Goal: Information Seeking & Learning: Learn about a topic

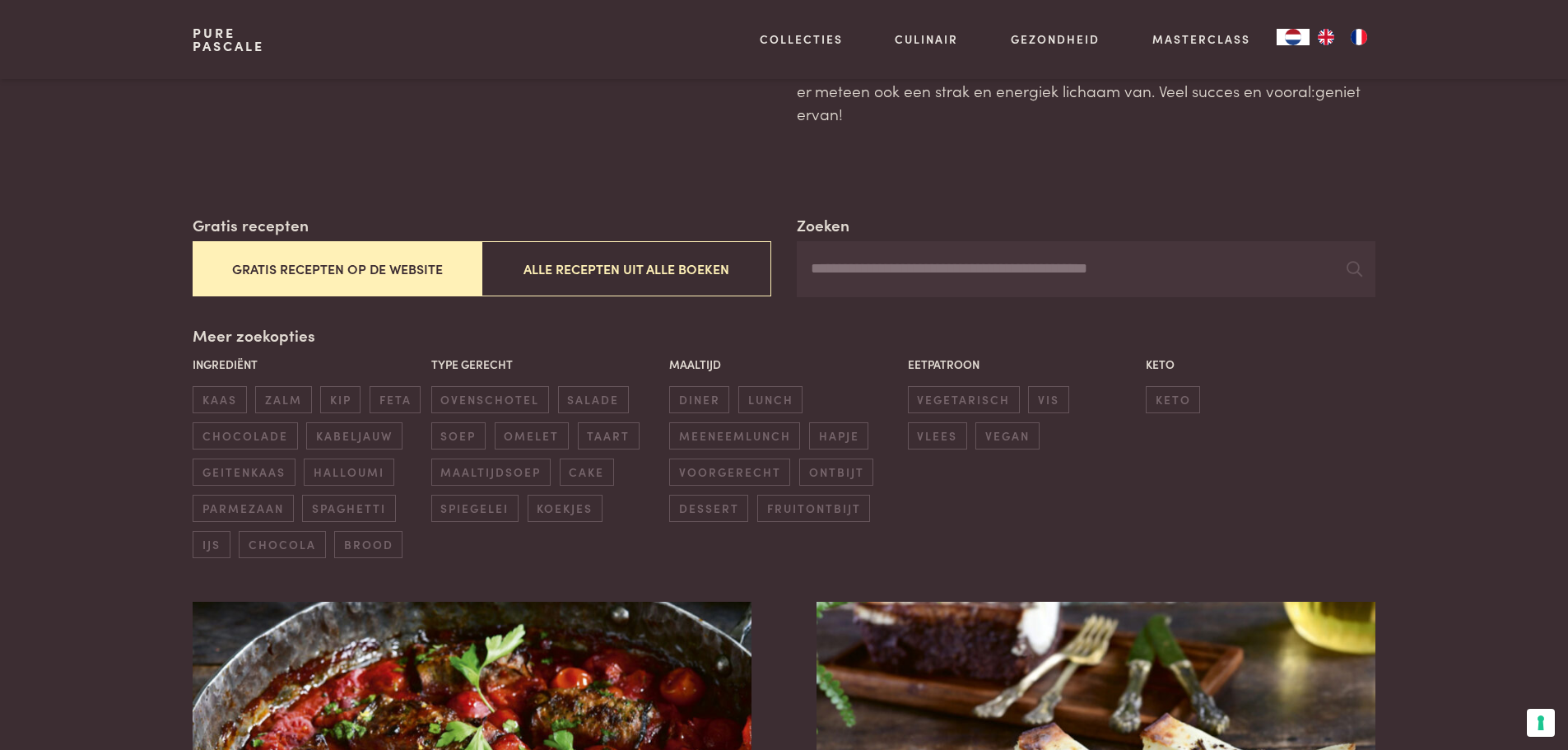
scroll to position [165, 0]
click at [768, 401] on span "lunch" at bounding box center [770, 400] width 64 height 27
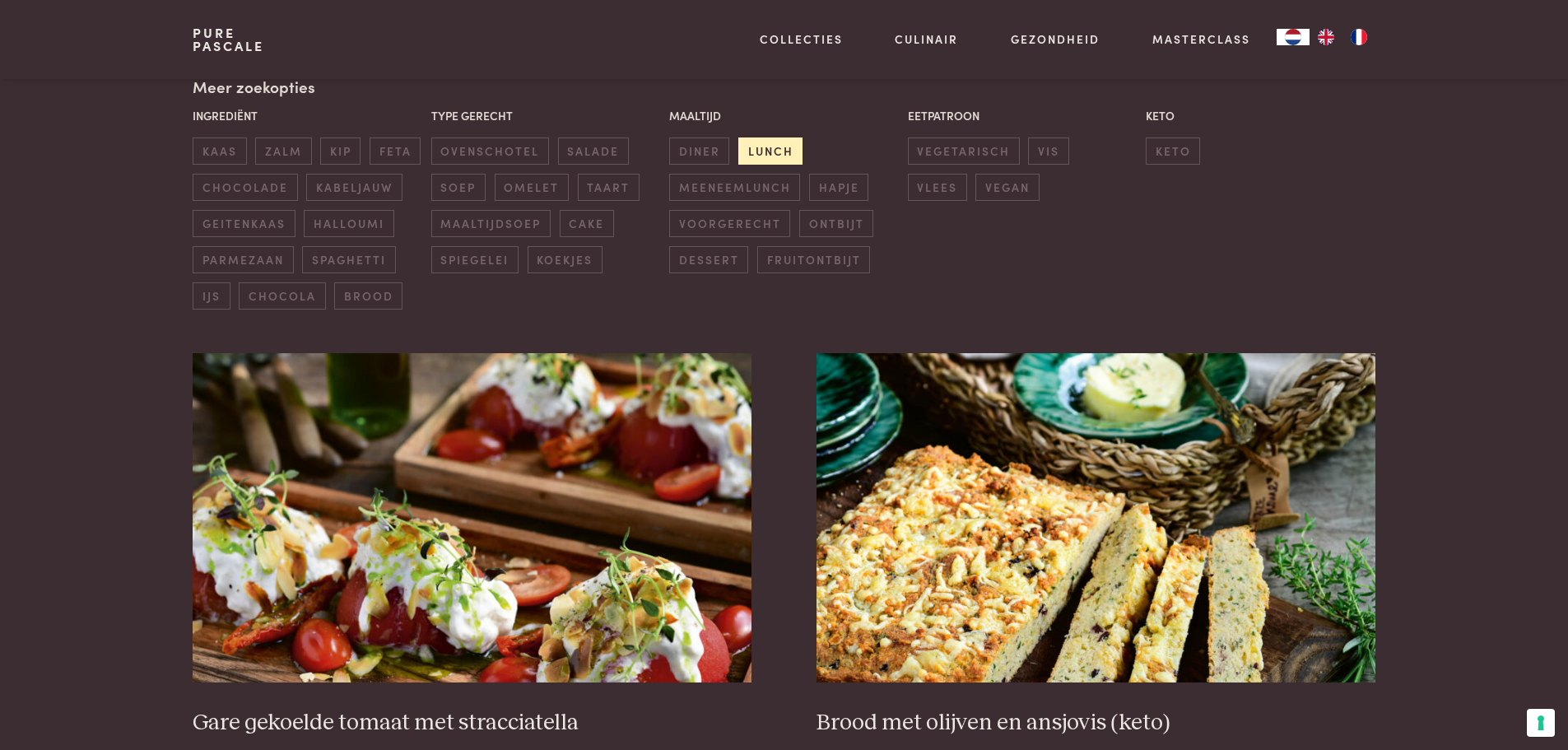
scroll to position [414, 0]
click at [234, 146] on span "kaas" at bounding box center [219, 150] width 53 height 27
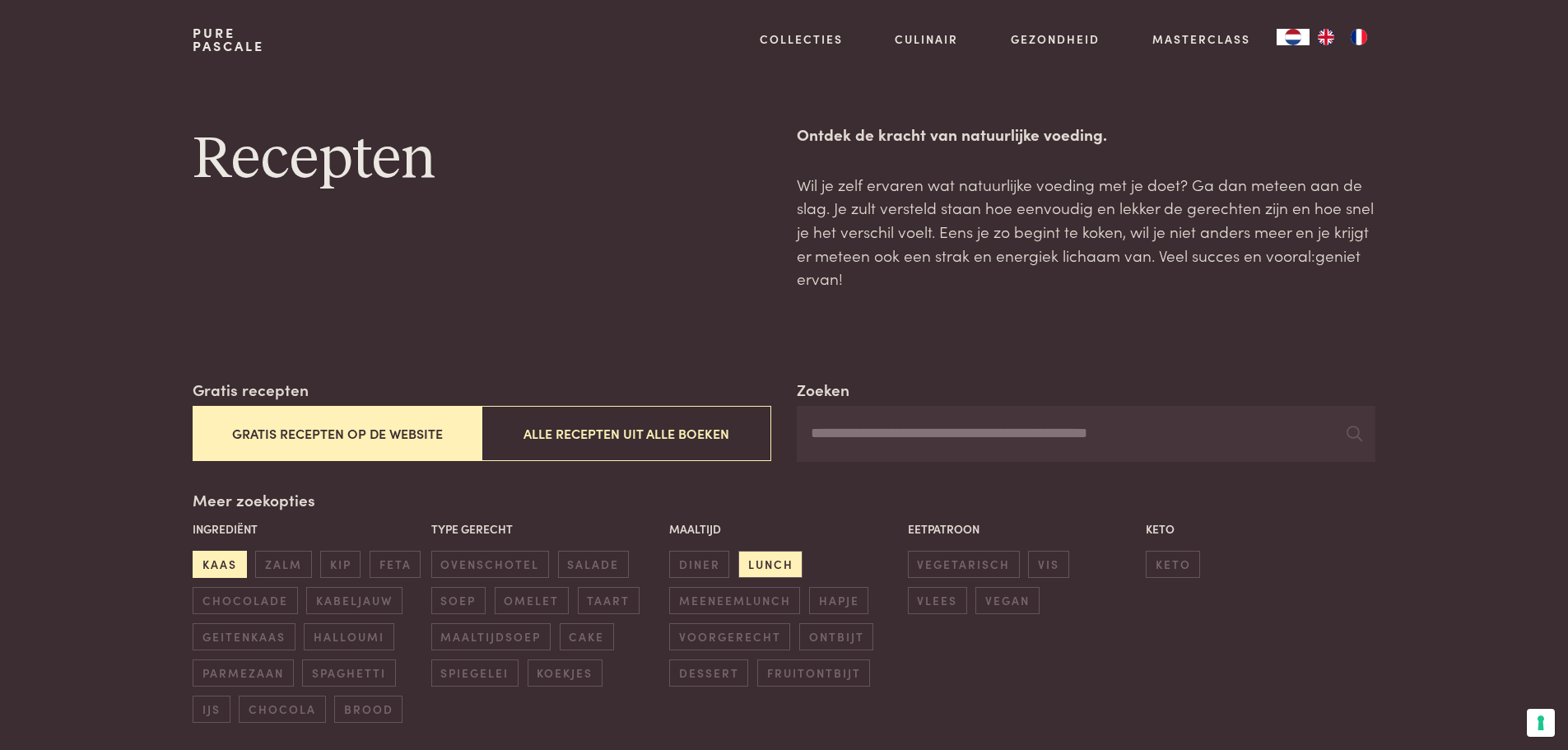
click at [216, 564] on span "kaas" at bounding box center [219, 565] width 53 height 27
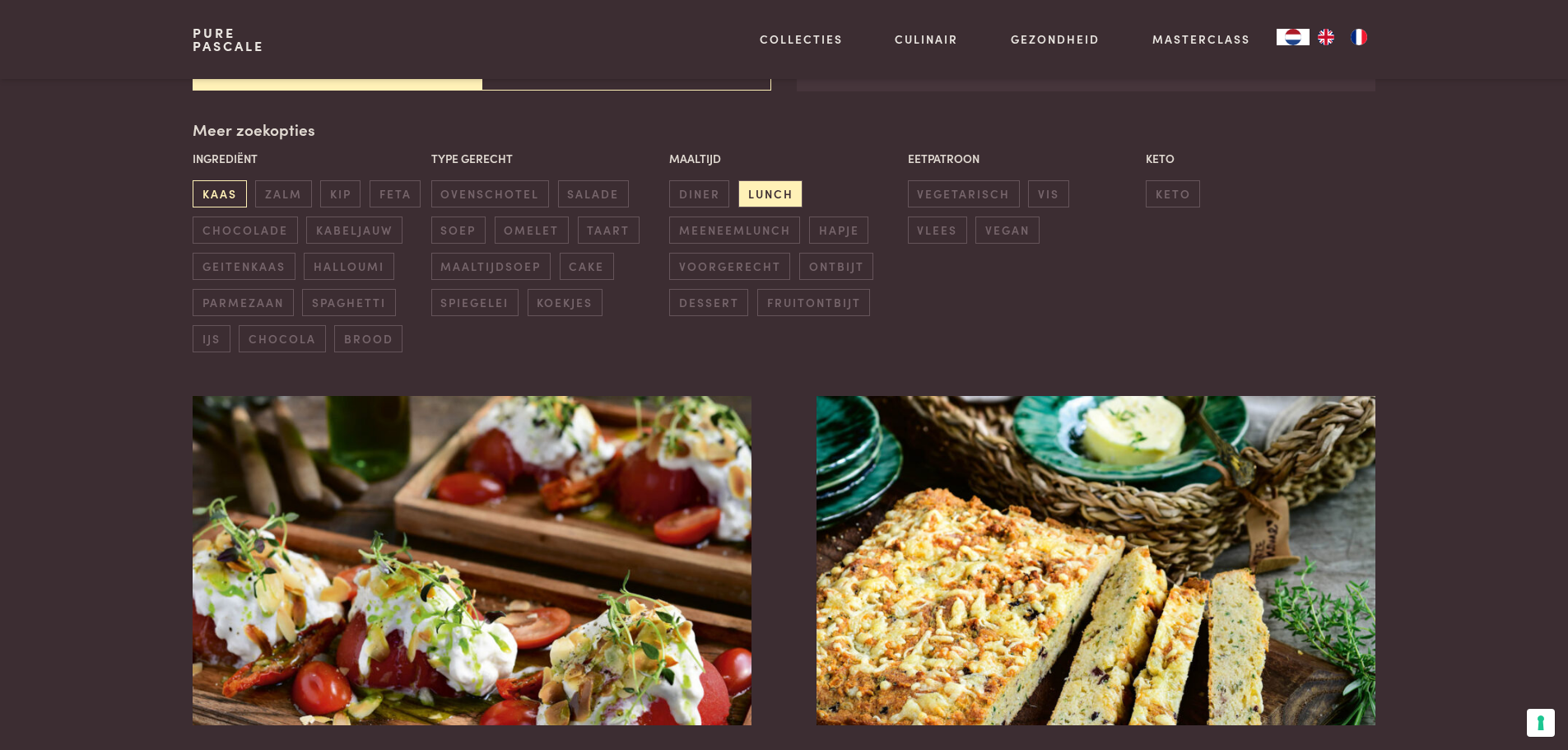
scroll to position [378, 0]
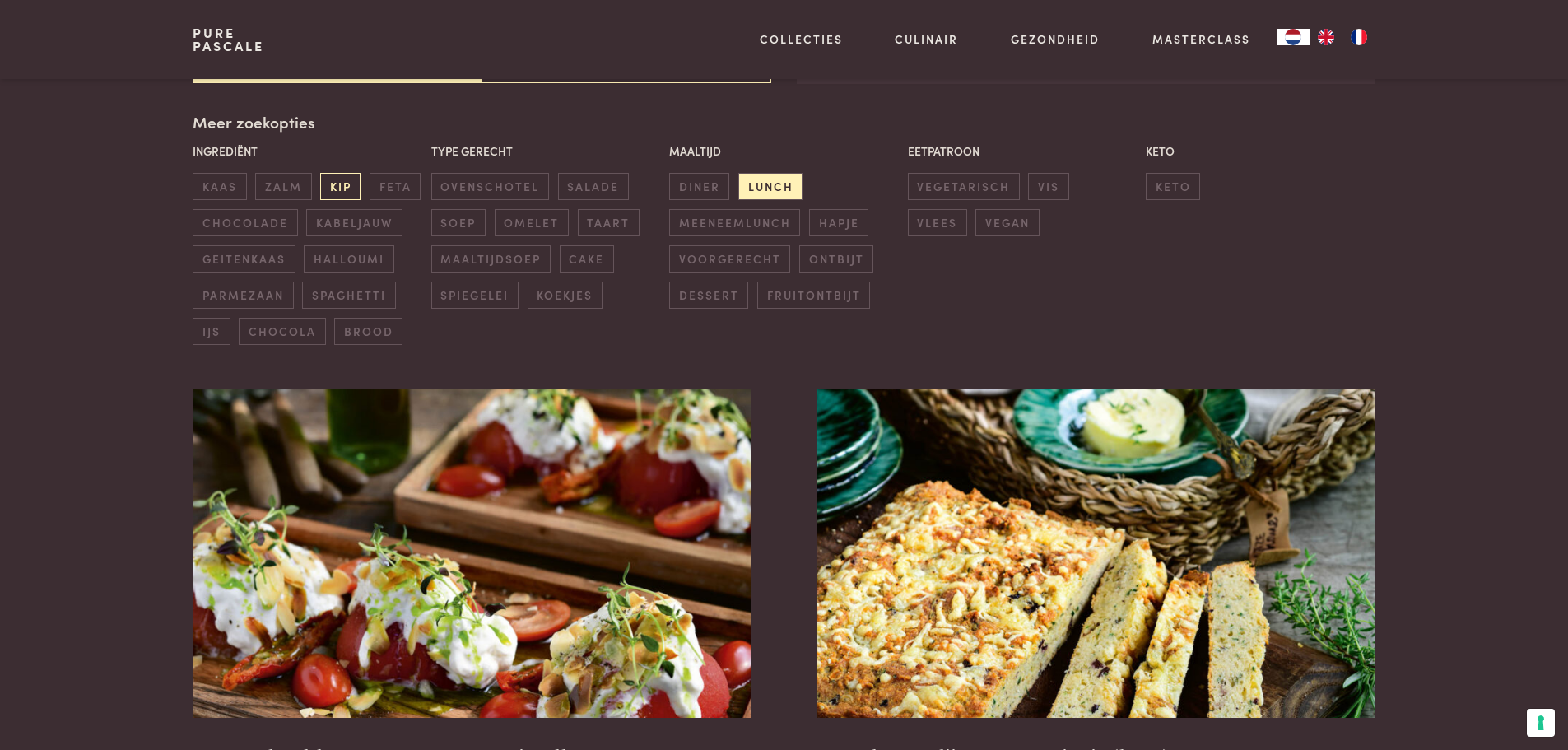
click at [344, 183] on span "kip" at bounding box center [340, 186] width 41 height 27
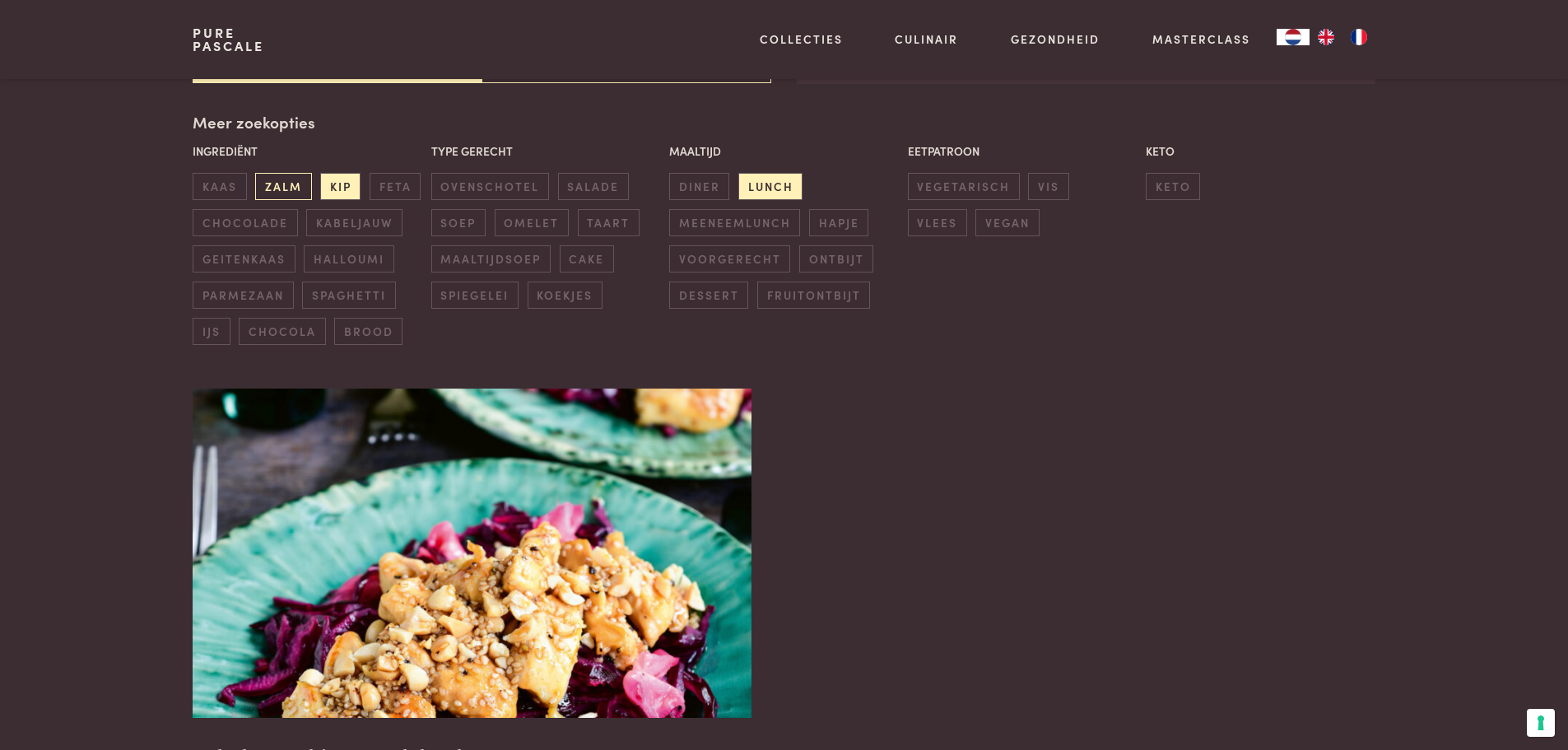
click at [282, 188] on span "zalm" at bounding box center [284, 186] width 56 height 27
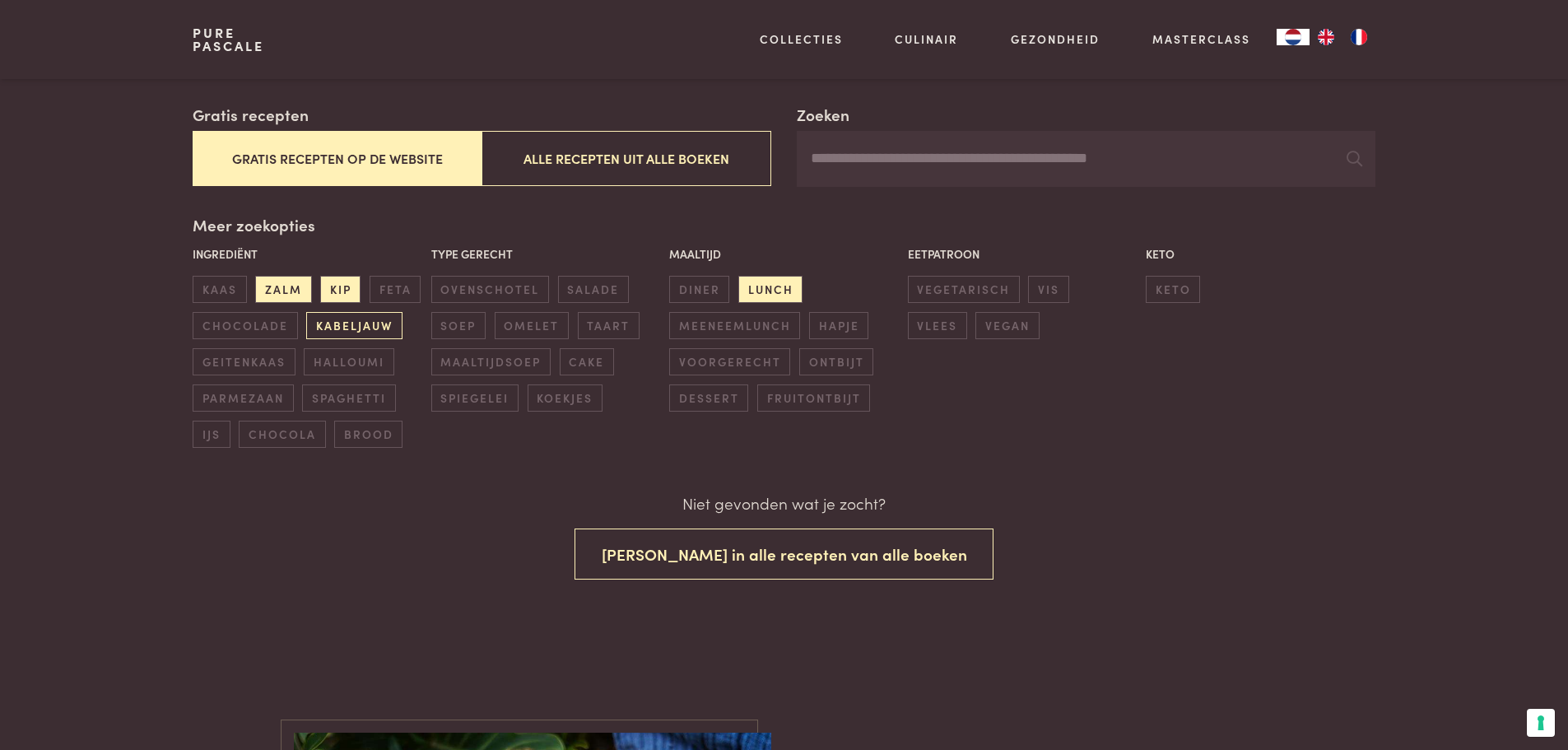
scroll to position [275, 0]
click at [341, 288] on span "kip" at bounding box center [340, 290] width 41 height 27
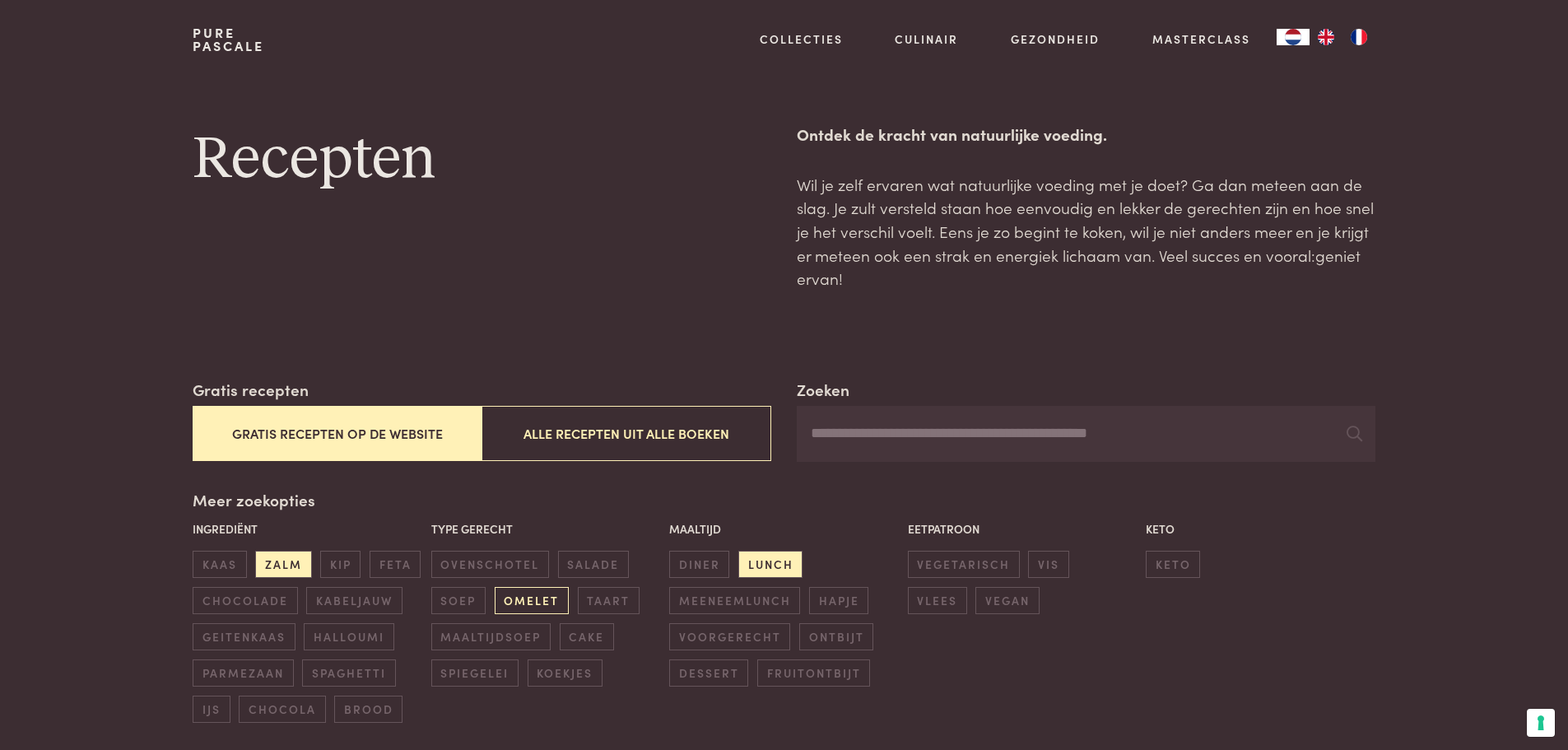
click at [552, 594] on span "omelet" at bounding box center [532, 601] width 74 height 27
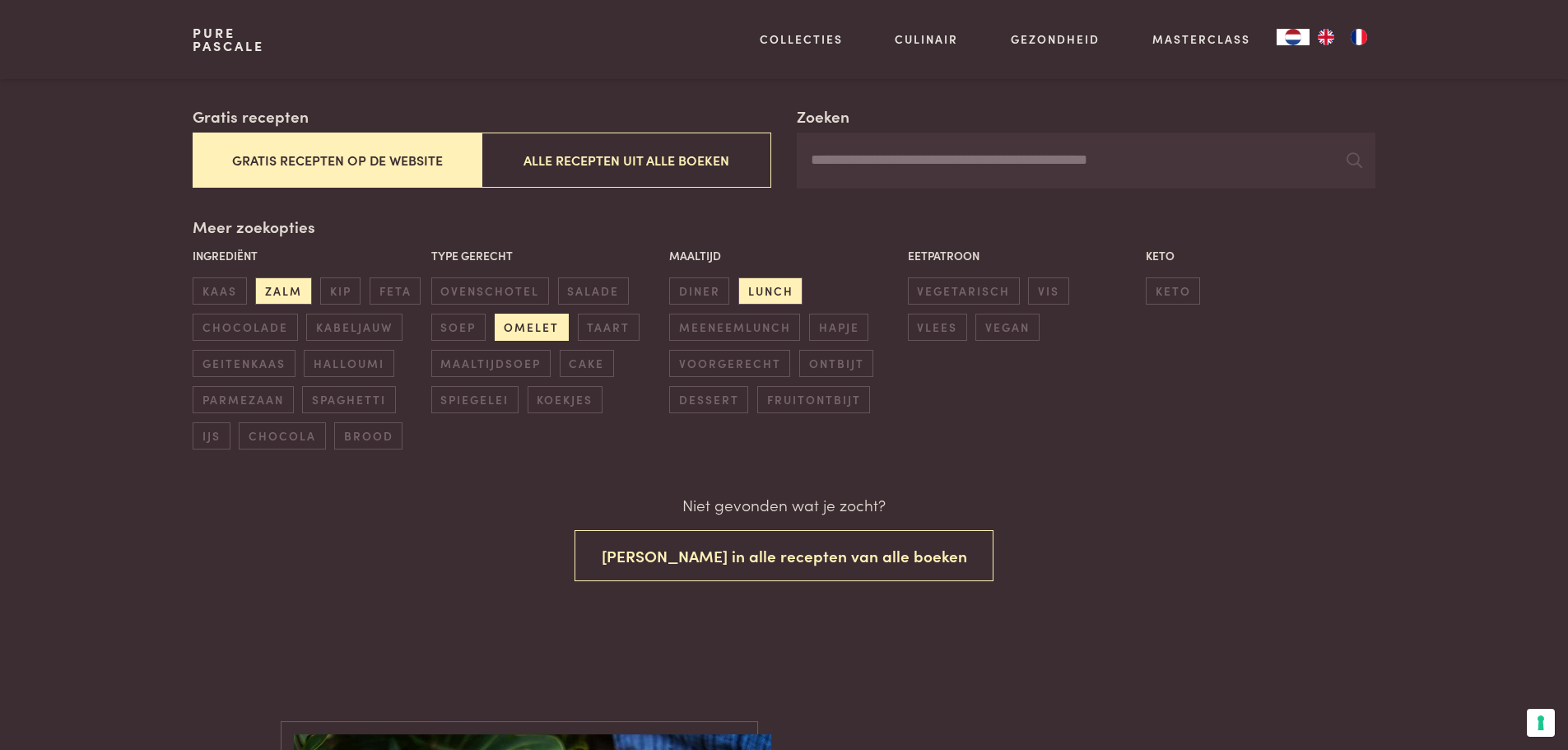
scroll to position [275, 0]
click at [291, 287] on span "zalm" at bounding box center [284, 290] width 56 height 27
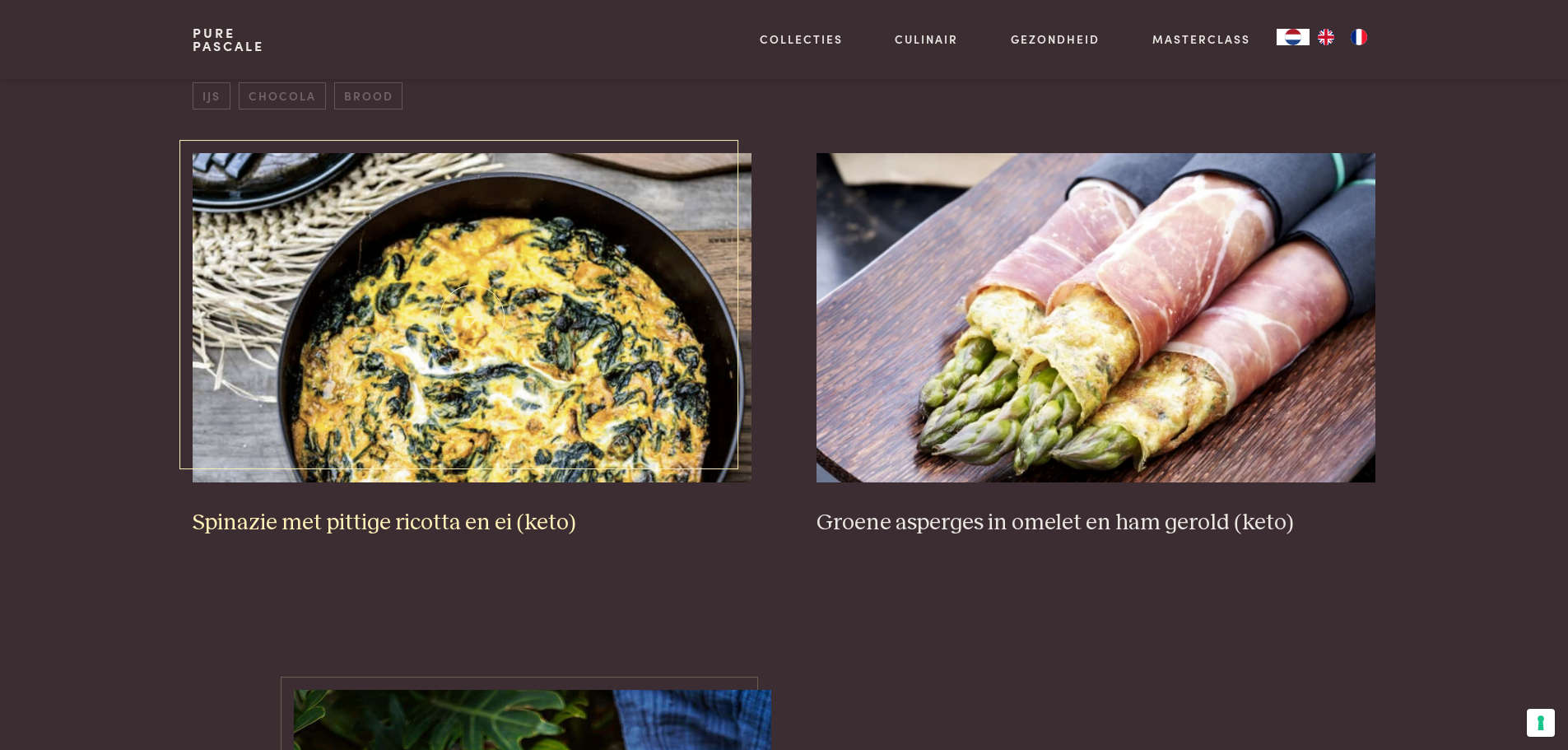
scroll to position [604, 0]
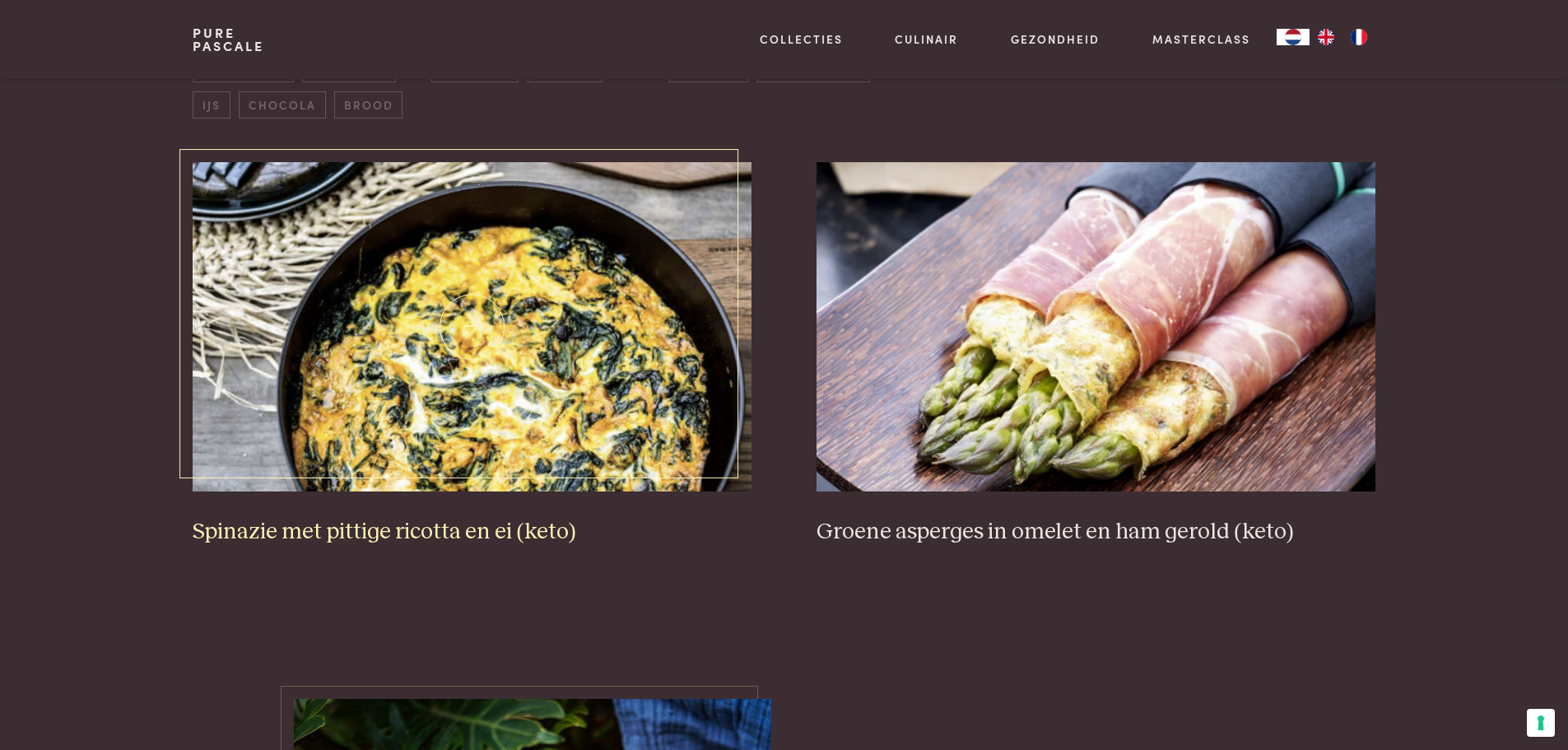
click at [406, 526] on h3 "Spinazie met pittige ricotta en ei (keto)" at bounding box center [472, 532] width 558 height 29
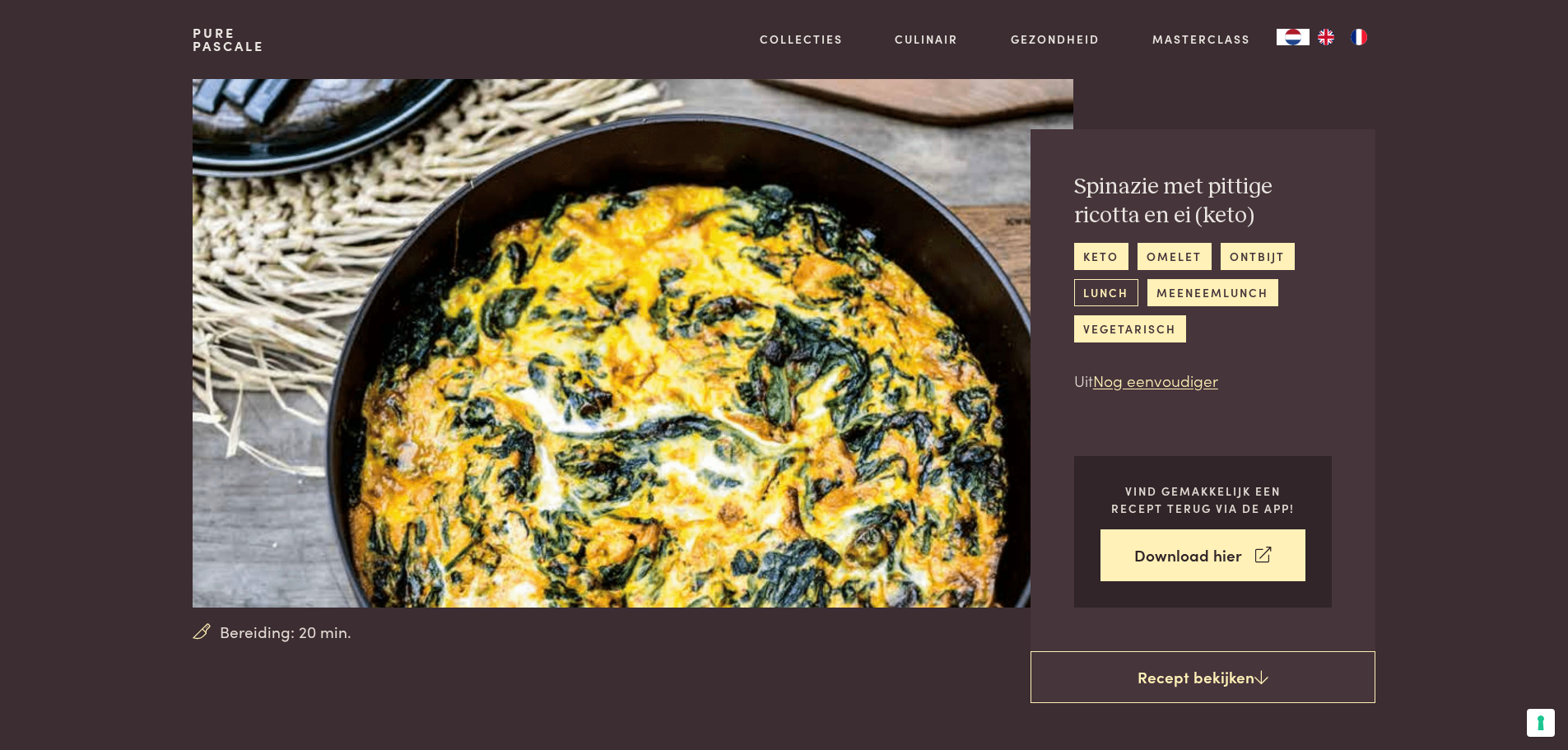
click at [1120, 295] on link "lunch" at bounding box center [1106, 293] width 64 height 27
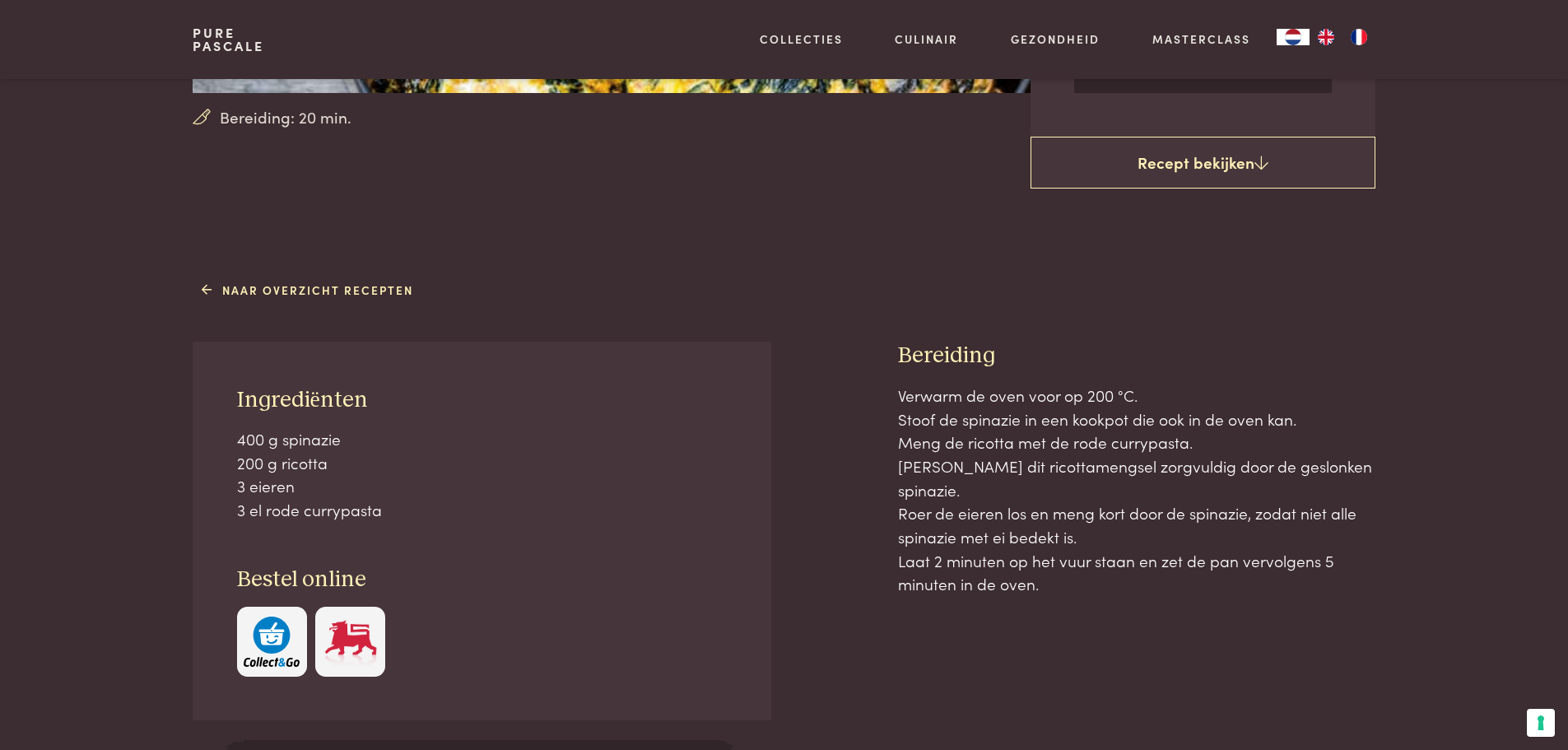
scroll to position [519, 0]
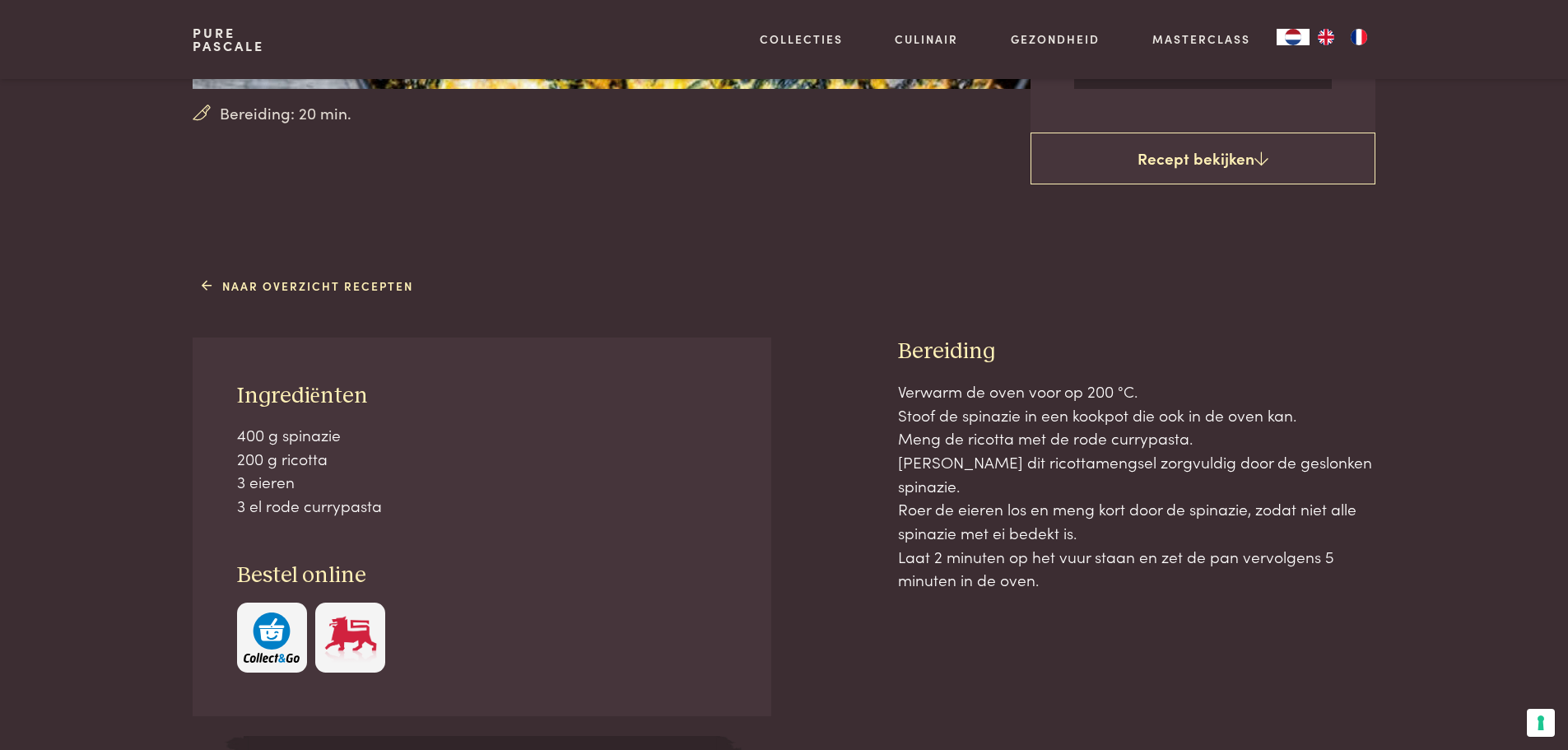
click at [266, 631] on img "button" at bounding box center [272, 637] width 56 height 50
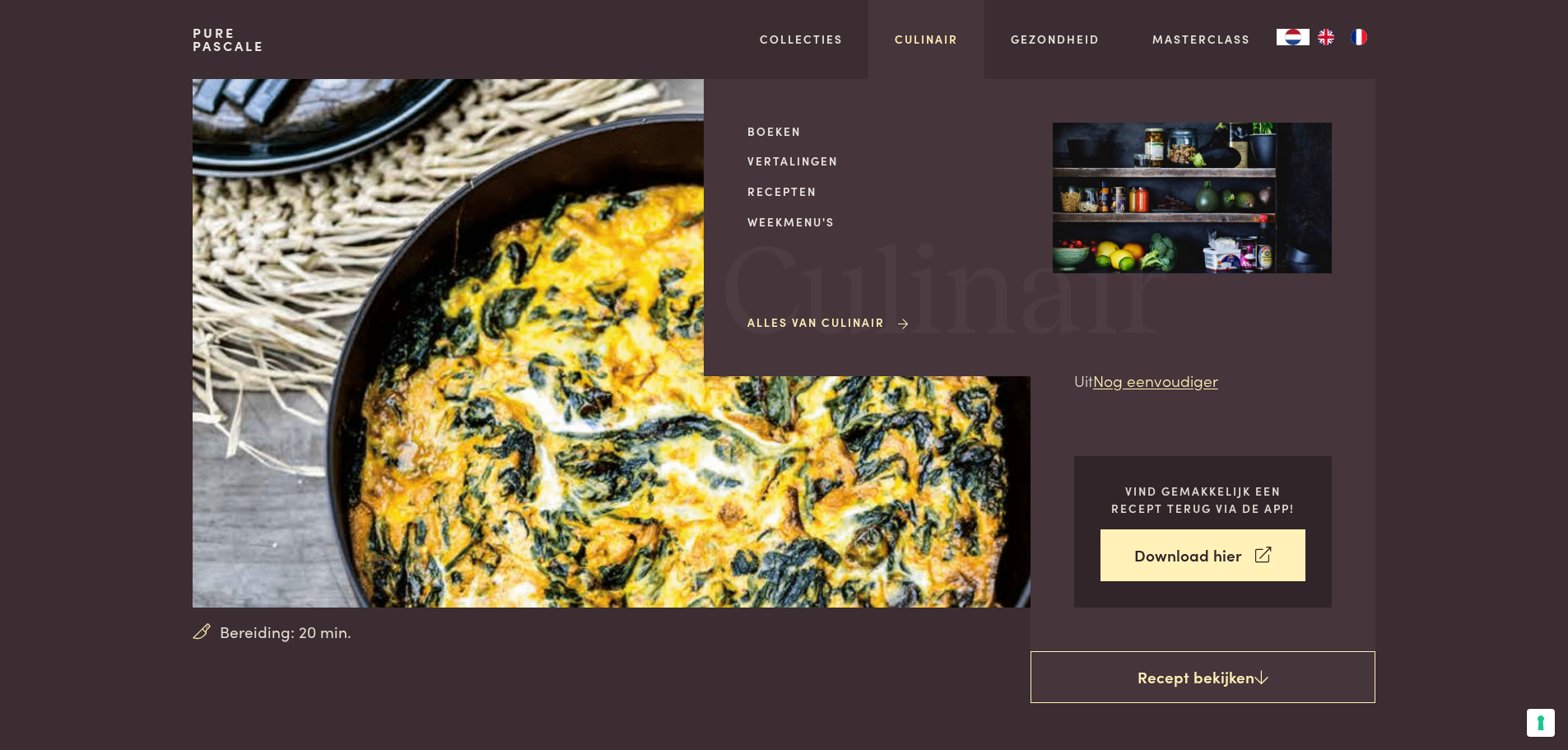
click at [909, 39] on link "Culinair" at bounding box center [926, 39] width 63 height 17
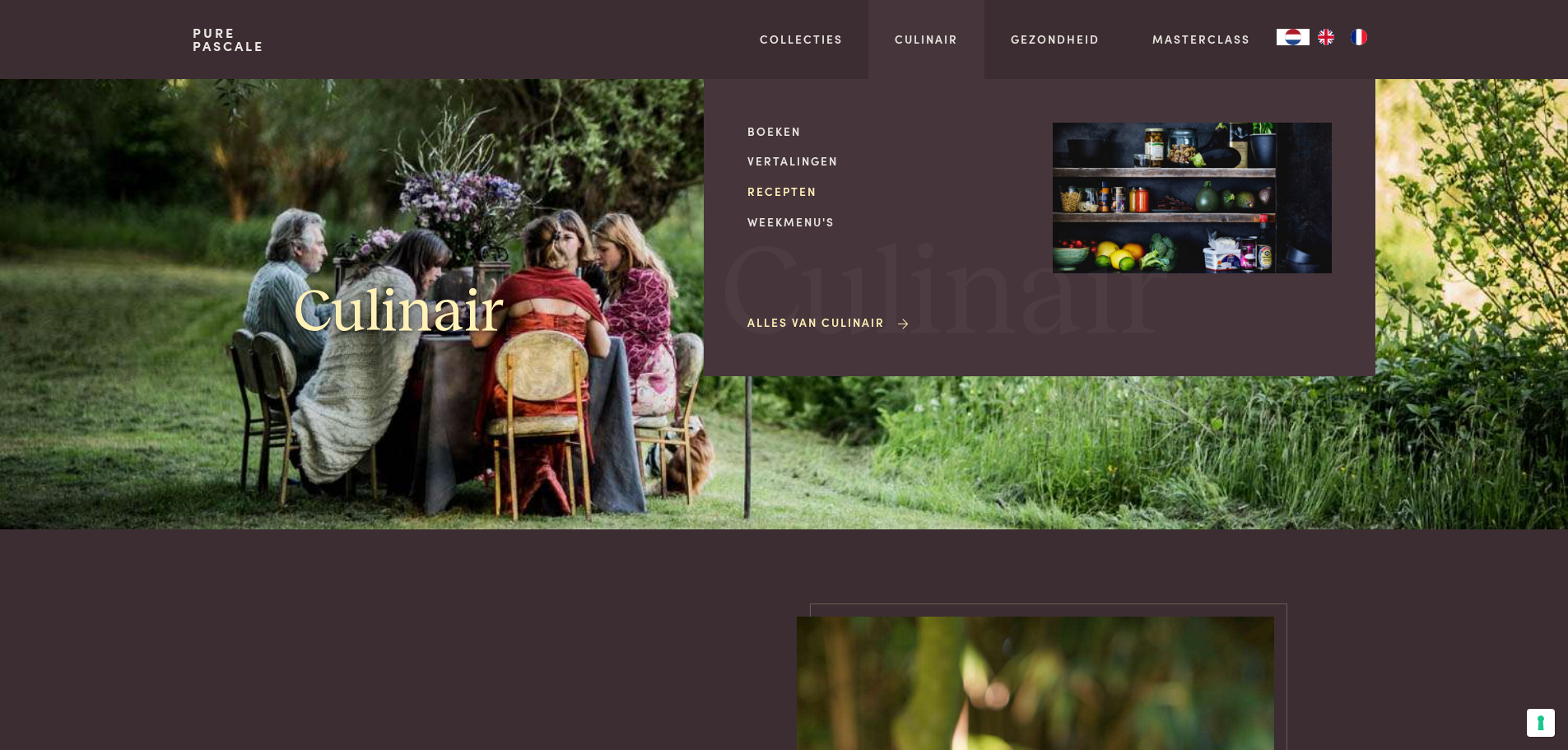
click at [793, 188] on link "Recepten" at bounding box center [887, 191] width 279 height 17
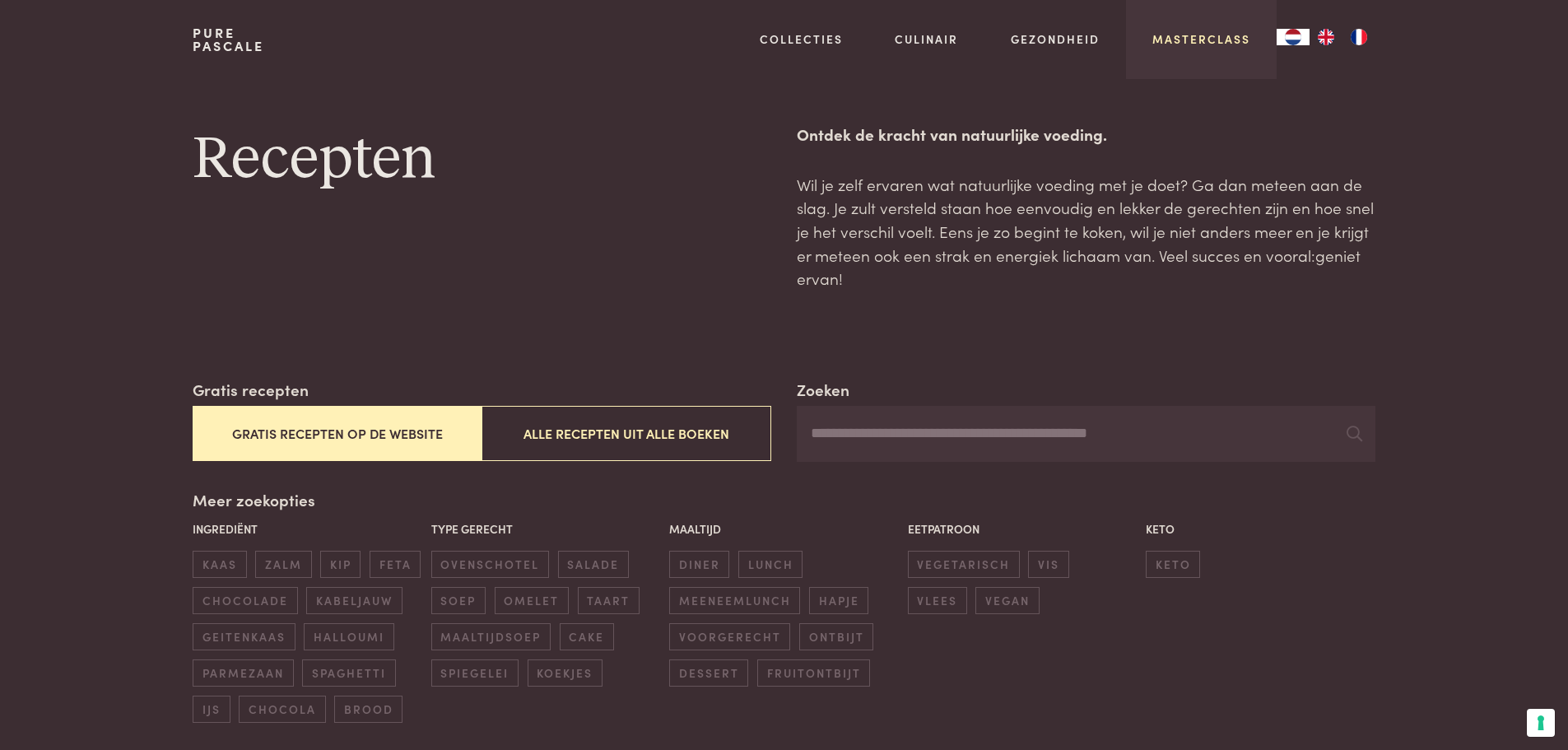
click at [1230, 32] on link "Masterclass" at bounding box center [1201, 39] width 98 height 17
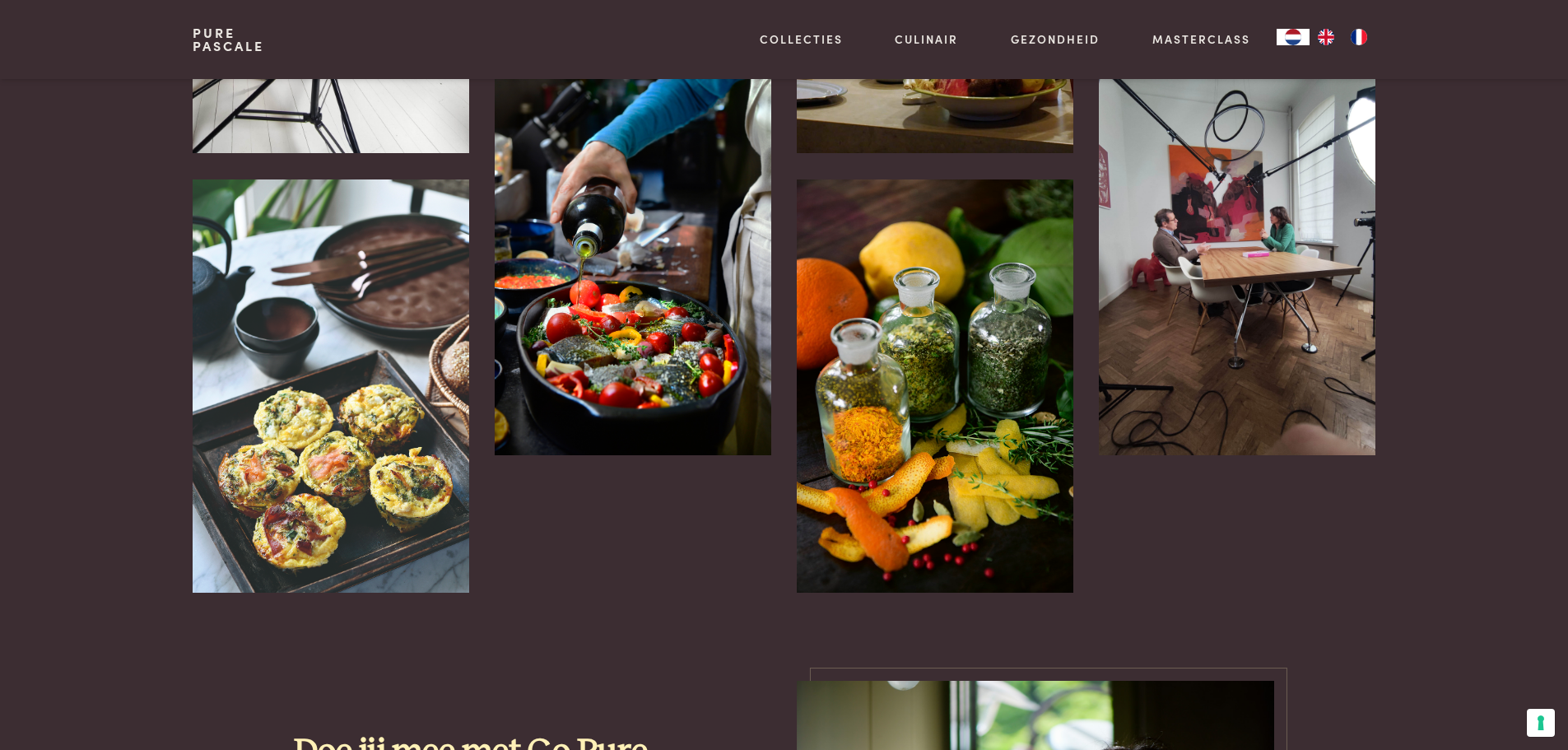
scroll to position [966, 0]
click at [1061, 339] on img at bounding box center [934, 385] width 275 height 414
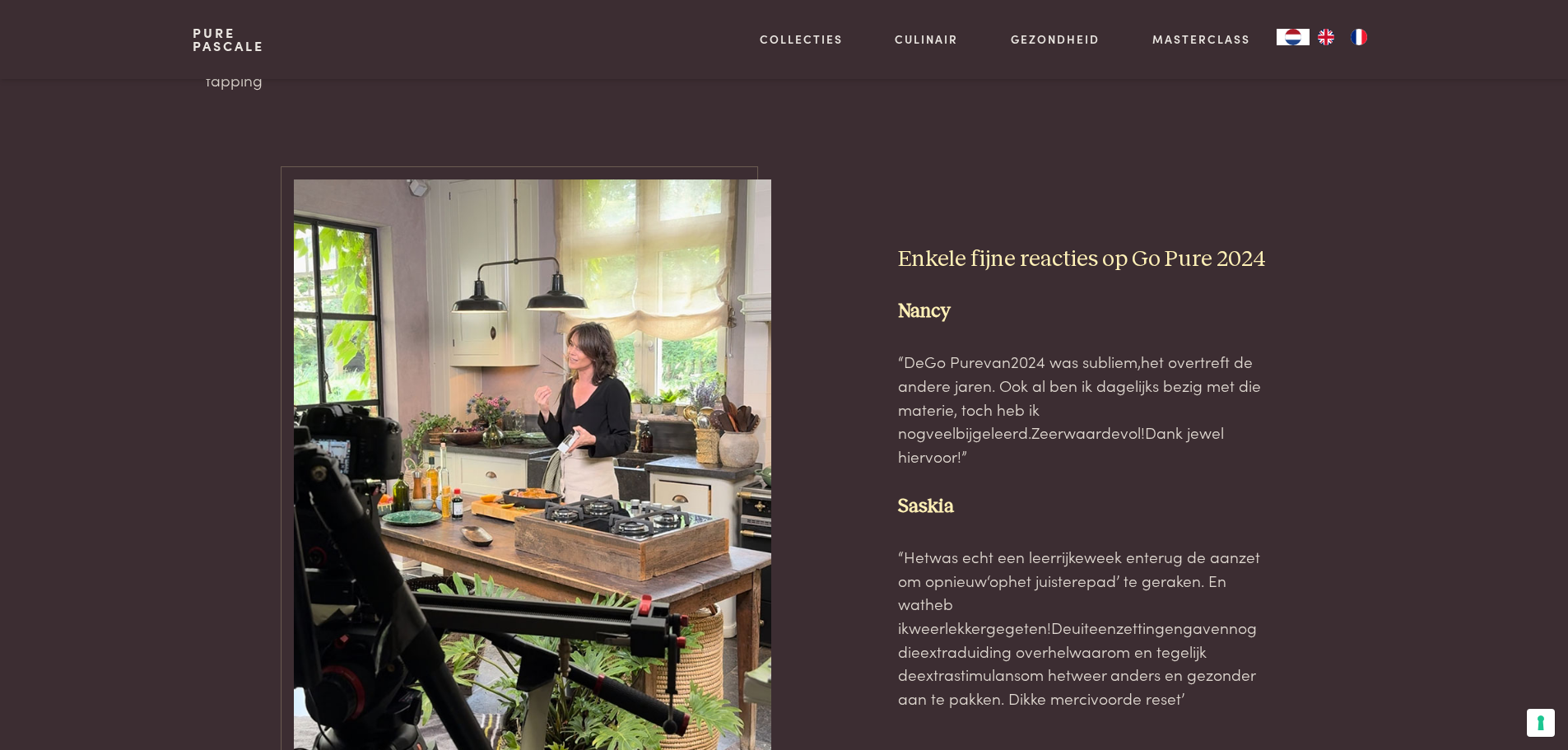
scroll to position [5049, 0]
